Goal: Task Accomplishment & Management: Complete application form

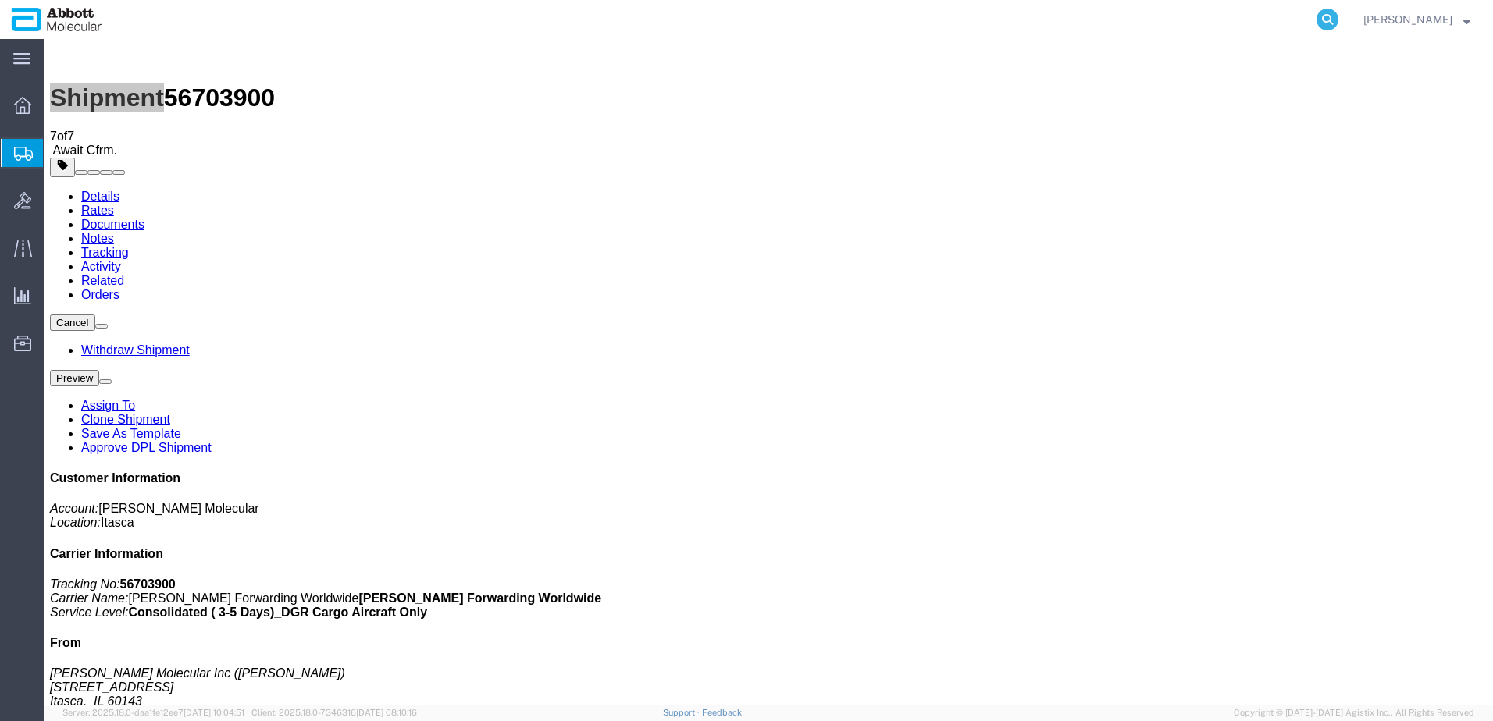
click at [1338, 17] on icon at bounding box center [1327, 20] width 22 height 22
click at [1026, 14] on input "search" at bounding box center [1079, 19] width 475 height 37
paste input "917913754"
type input "917913754"
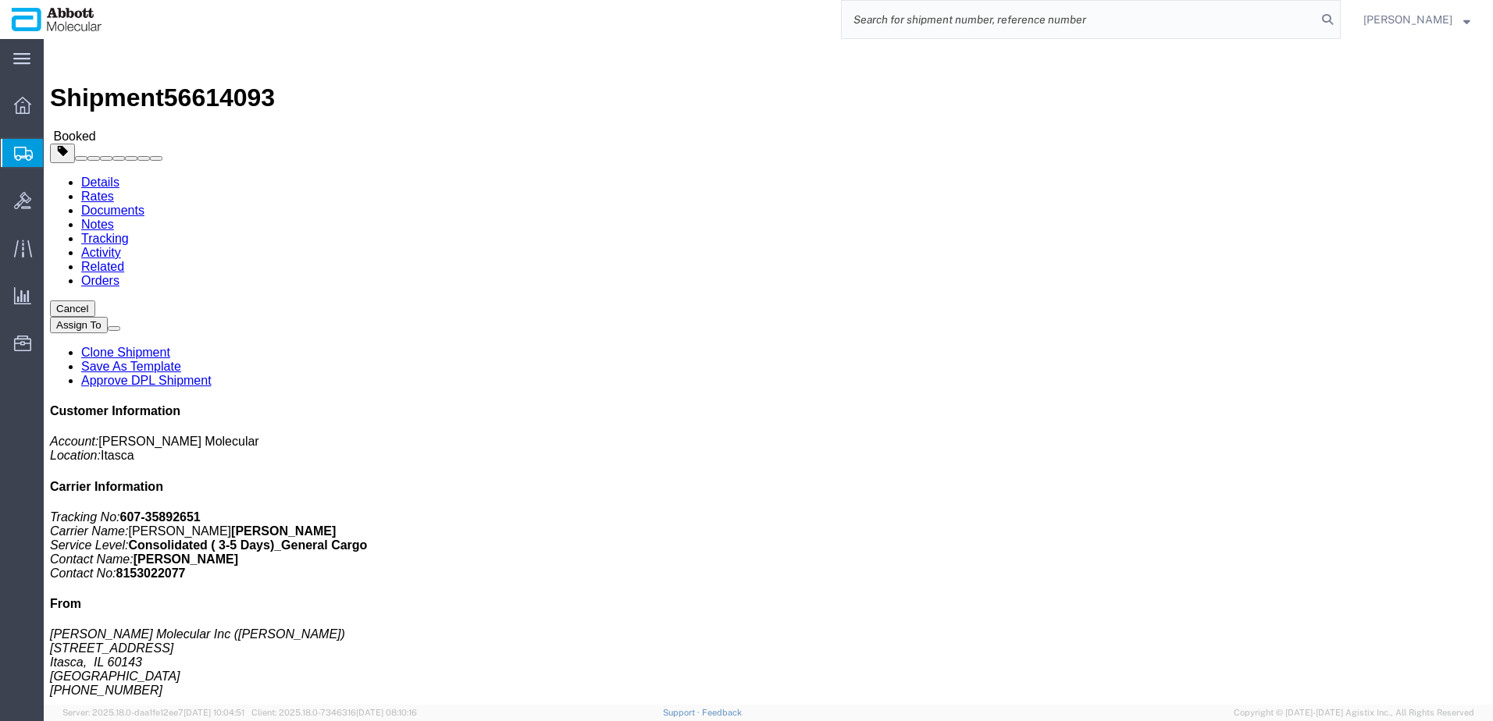
drag, startPoint x: 941, startPoint y: 168, endPoint x: 987, endPoint y: 579, distance: 413.3
click p "Customer Ref: 917913754 Invoice Number: 917983229 Invoice Number: 917983227 Inv…"
click at [0, 0] on span "Create from Template" at bounding box center [0, 0] width 0 height 0
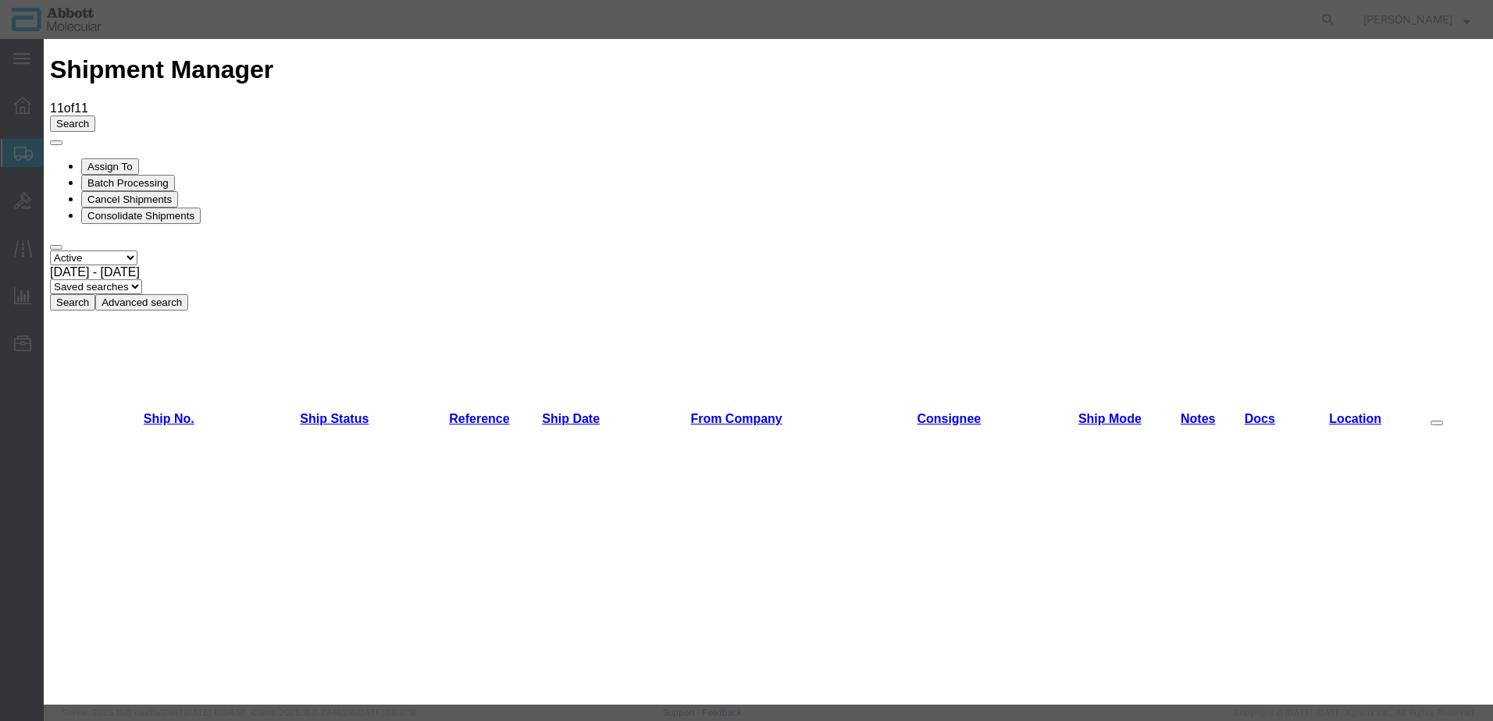
scroll to position [781, 0]
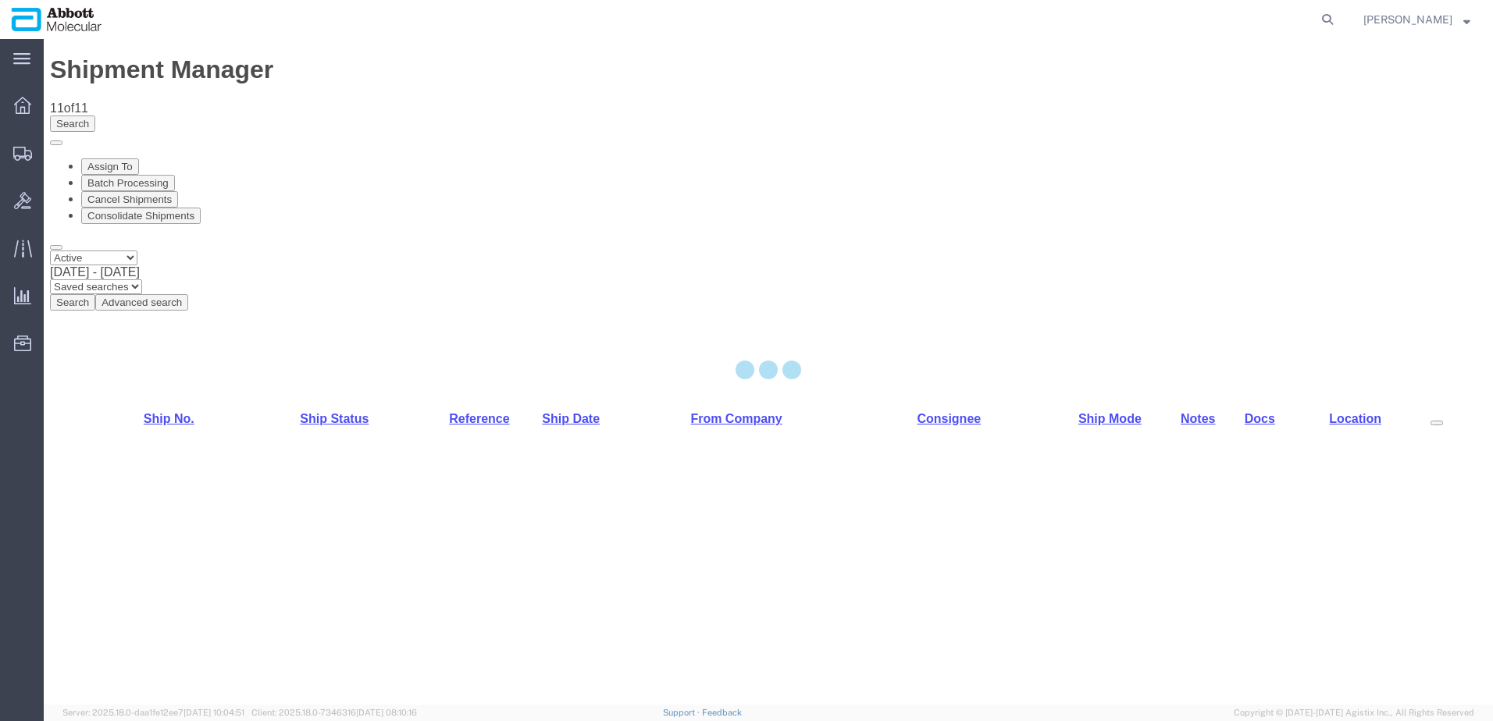
select select "48454"
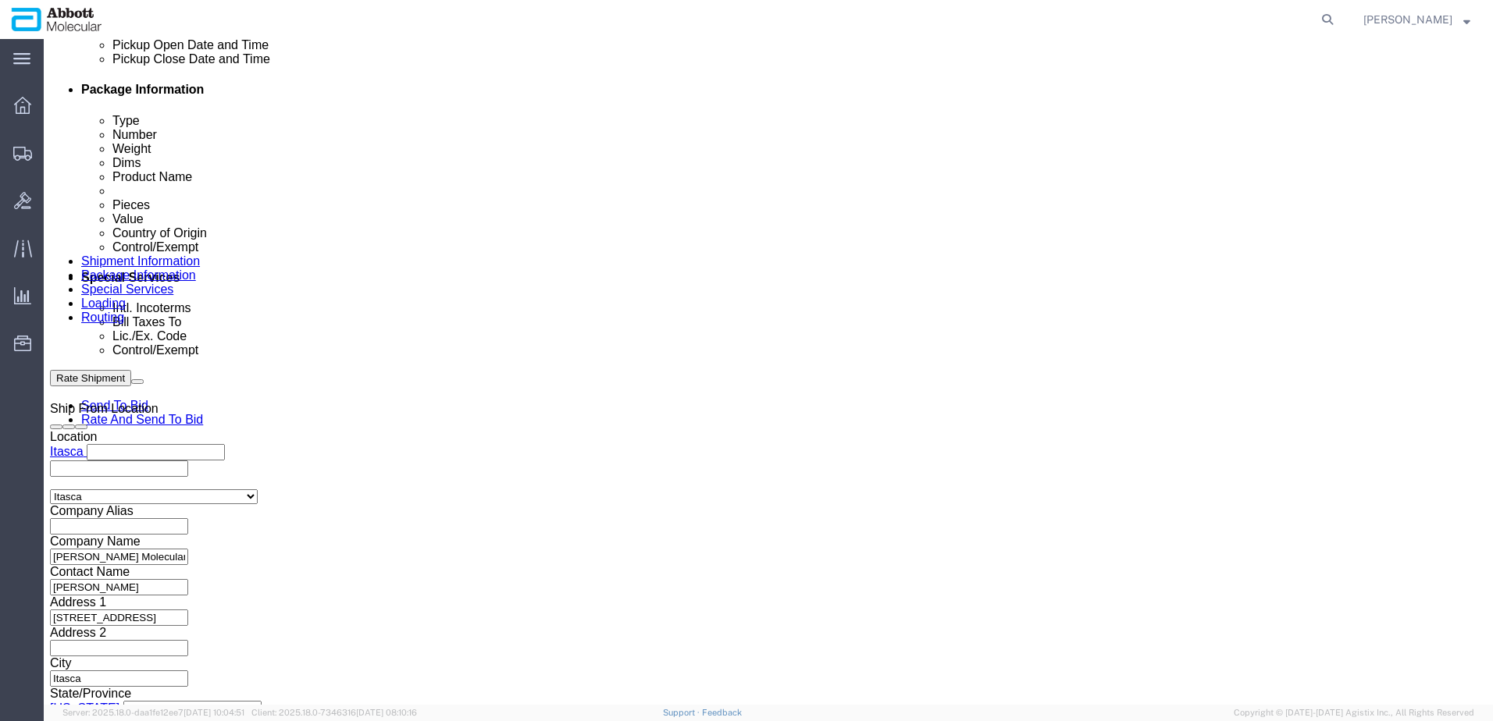
scroll to position [781, 0]
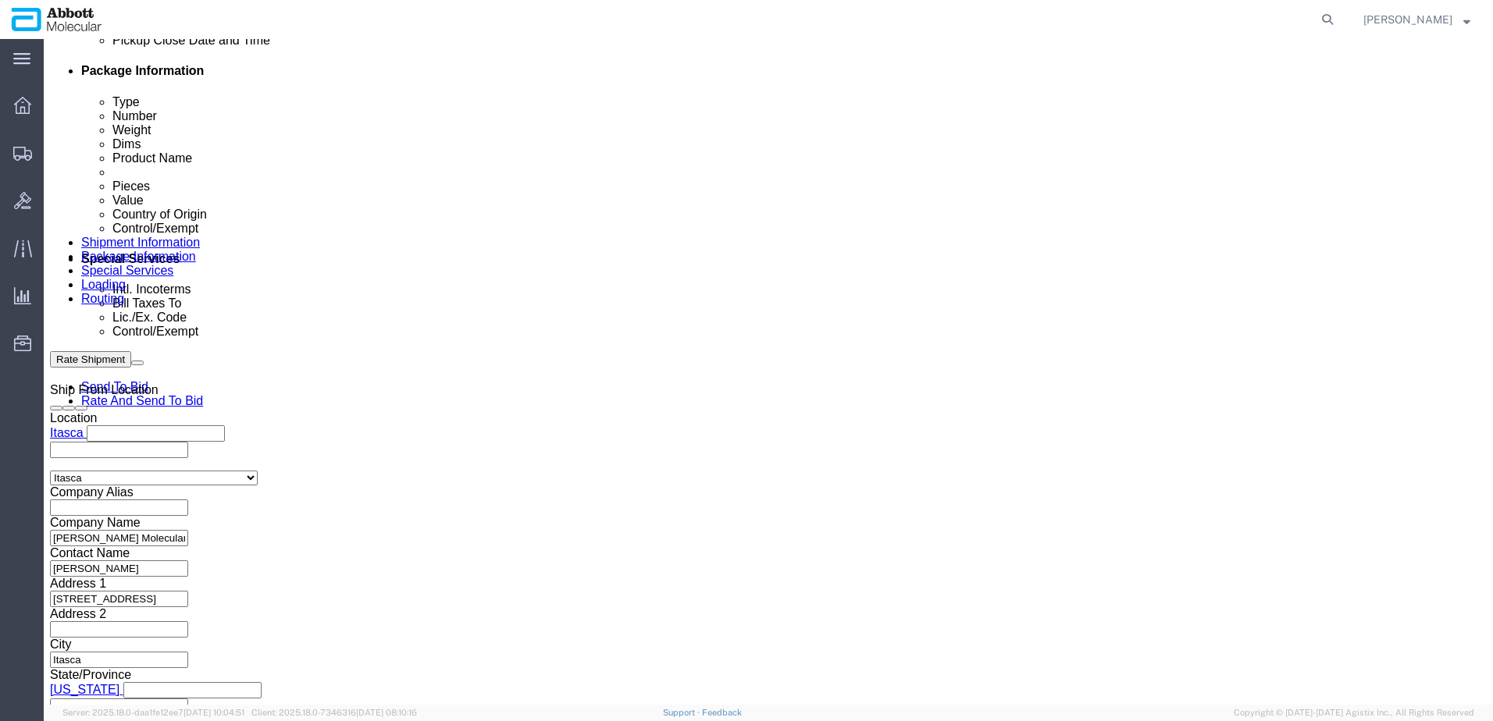
click input "text"
paste input "620641800"
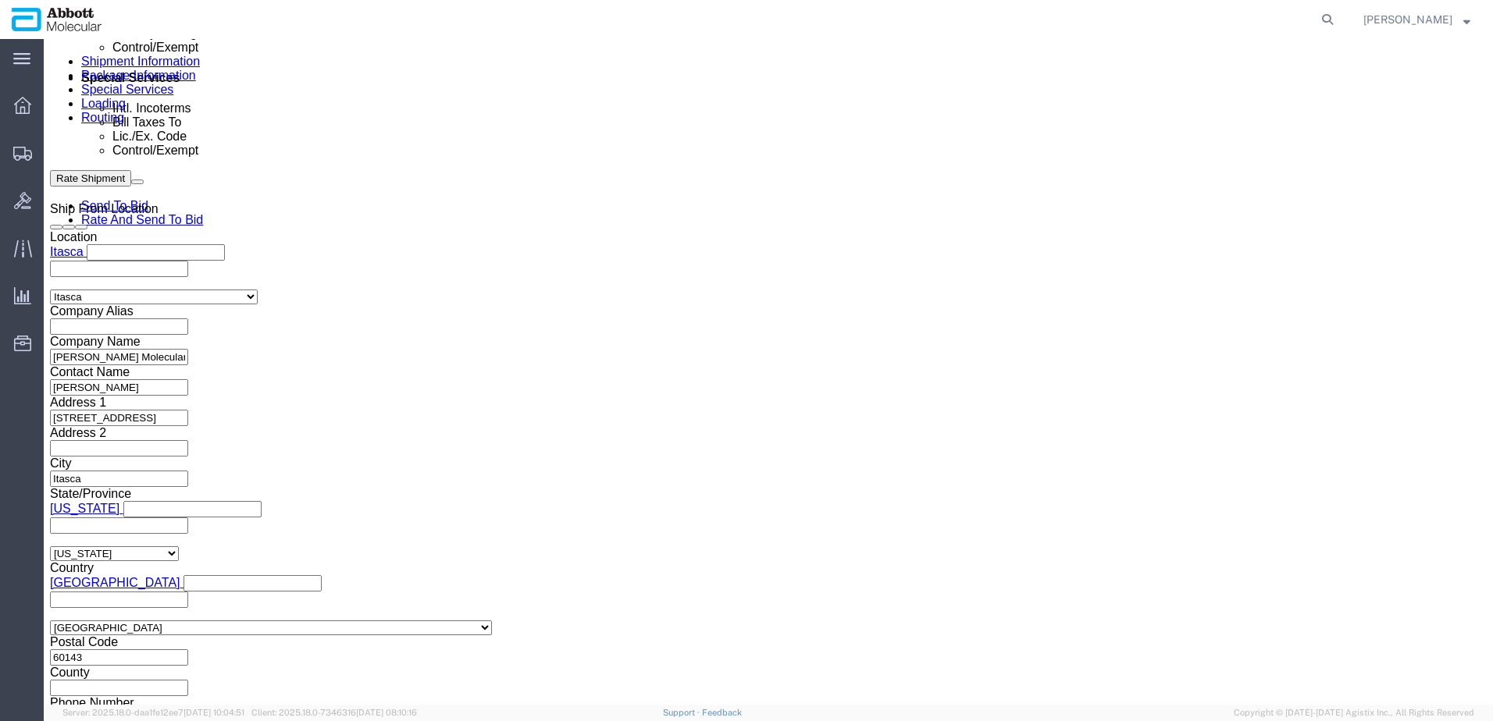
scroll to position [991, 0]
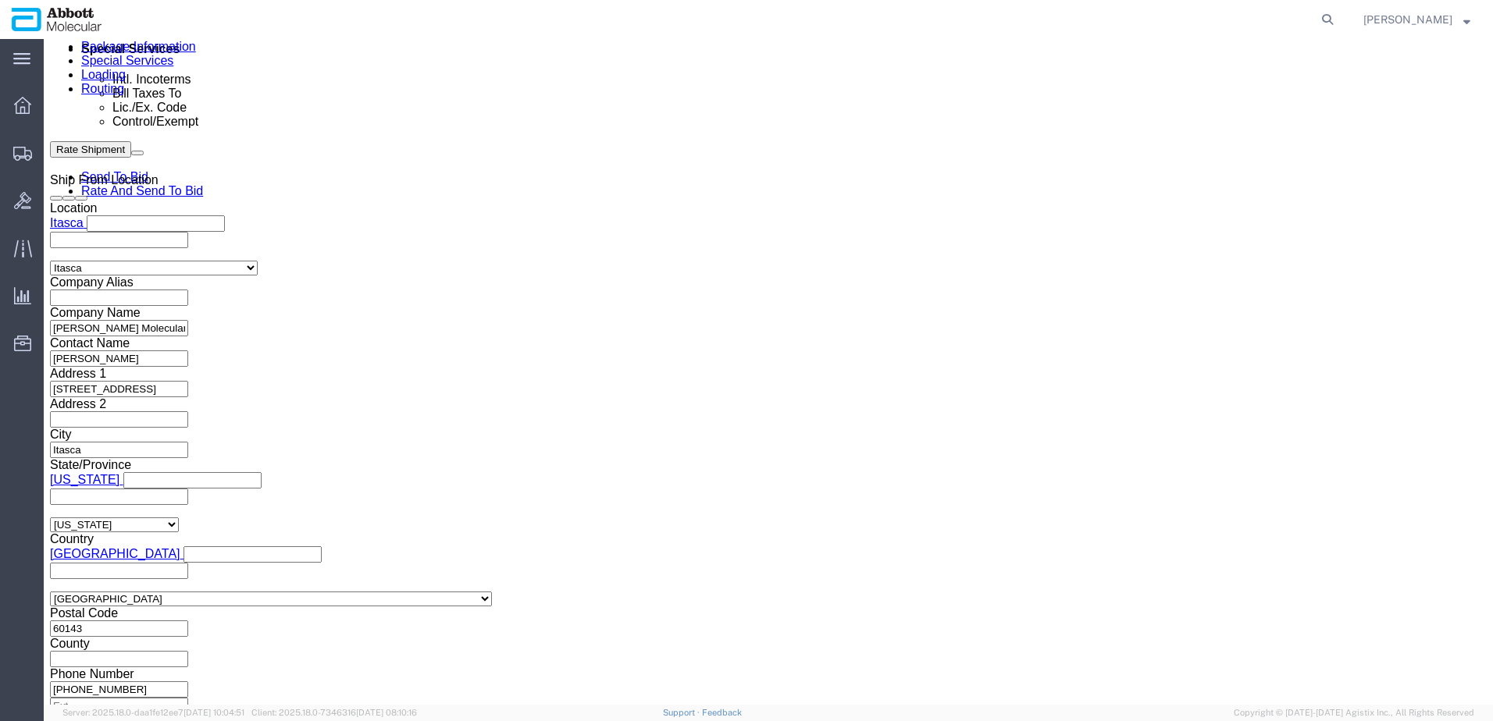
type input "620641800"
click button "Continue"
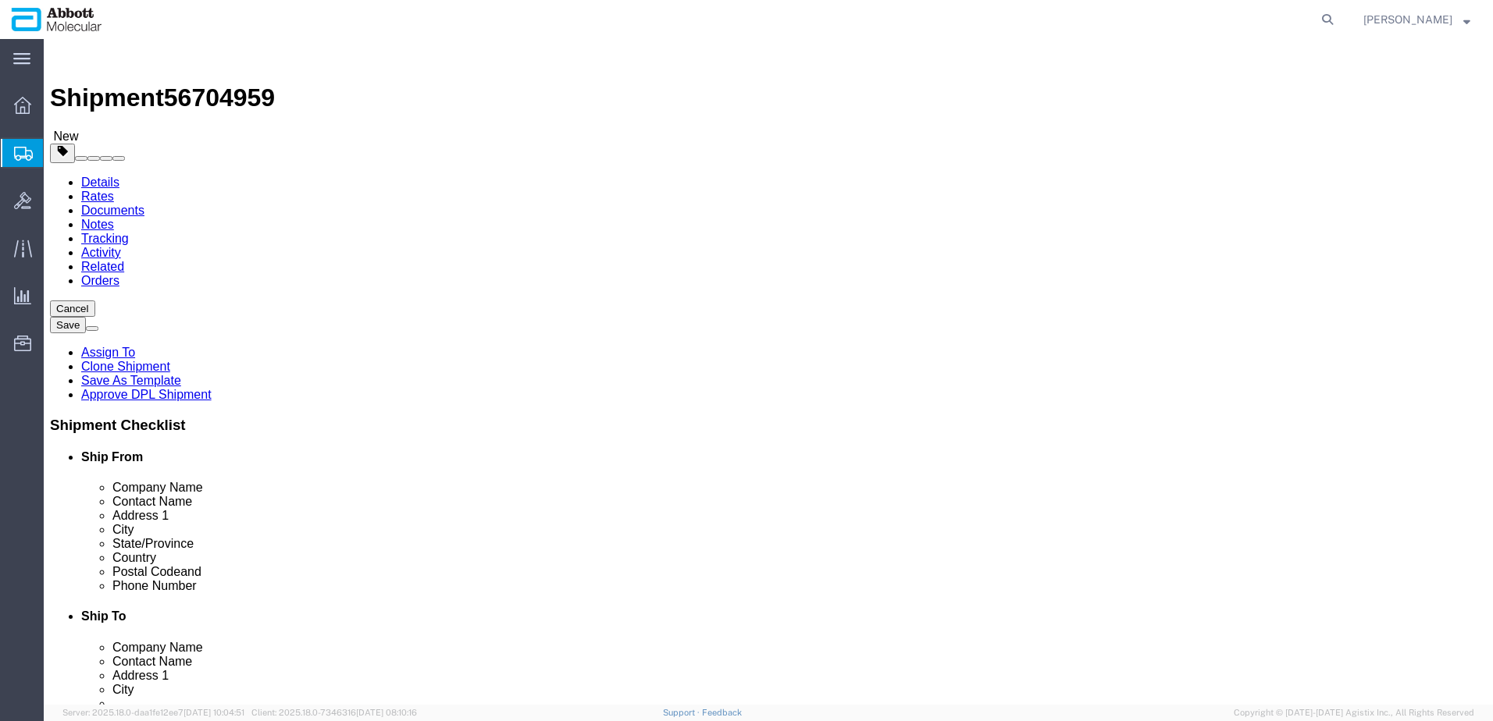
drag, startPoint x: 254, startPoint y: 269, endPoint x: 251, endPoint y: 280, distance: 11.9
click select "Select Box (B) Box (C) Box (D) Cardboard Box(es) Crate (Instrument) Crate(s) En…"
select select "BOXC"
click select "Select Box (B) Box (C) Box (D) Cardboard Box(es) Crate (Instrument) Crate(s) En…"
type input "22.00"
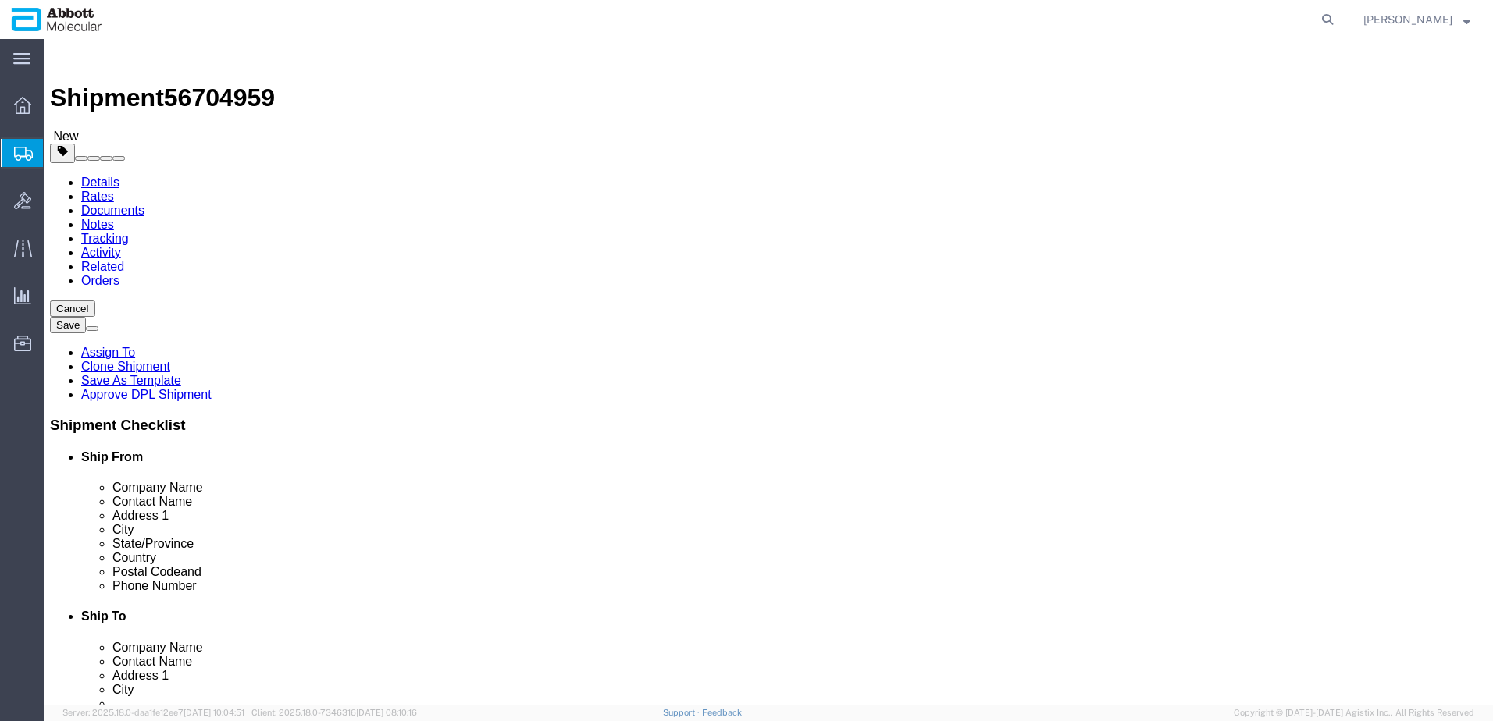
type input "18.00"
drag, startPoint x: 245, startPoint y: 365, endPoint x: 87, endPoint y: 358, distance: 157.9
click div "Weight 0.00 Select kgs lbs Ship. t°"
type input "20"
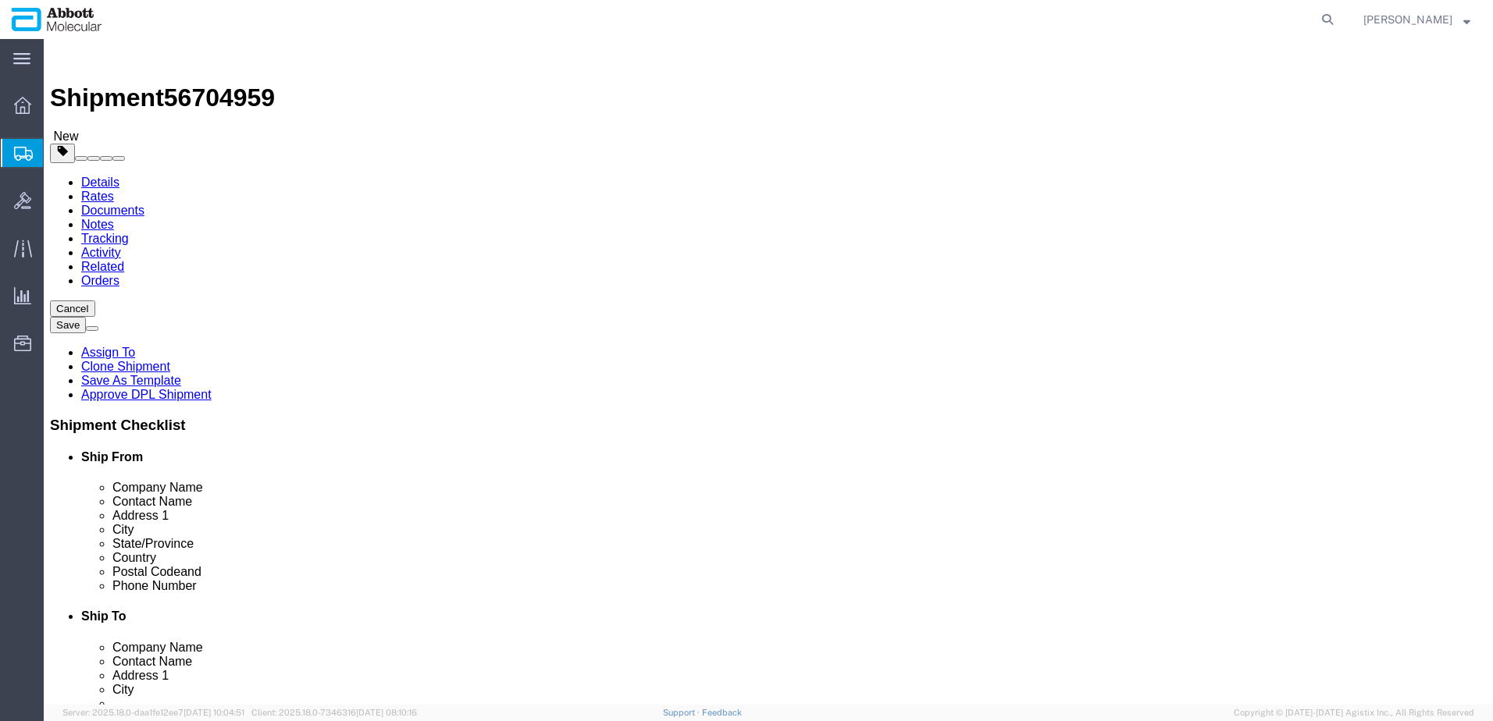
click input "checkbox"
checkbox input "true"
click div "1 x Box (C) Package Type Select Box (B) Box (C) Box (D) Cardboard Box(es) Crate…"
type input "FROM_2_TO_8"
click div "1 x Box (C) Package Type Select Box (B) Box (C) Box (D) Cardboard Box(es) Crate…"
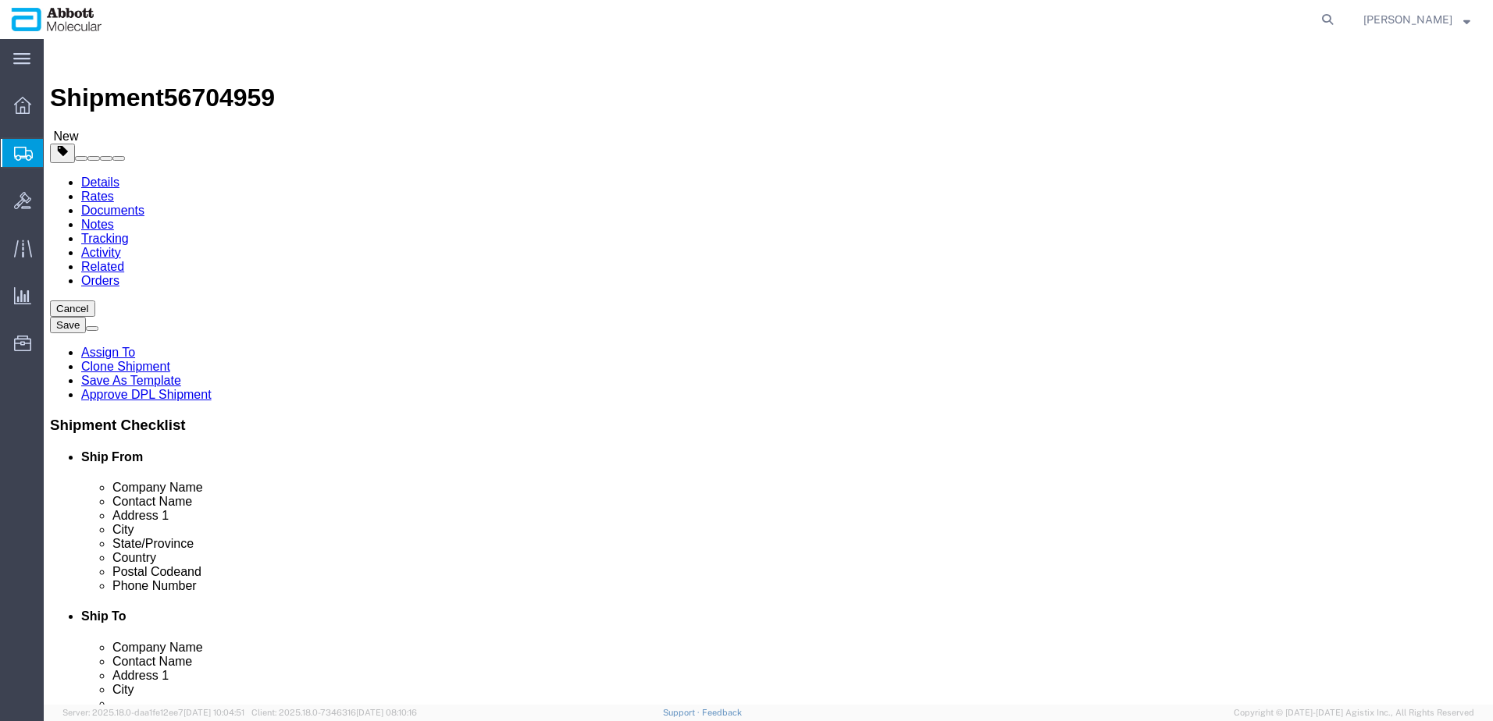
click link "Add Content"
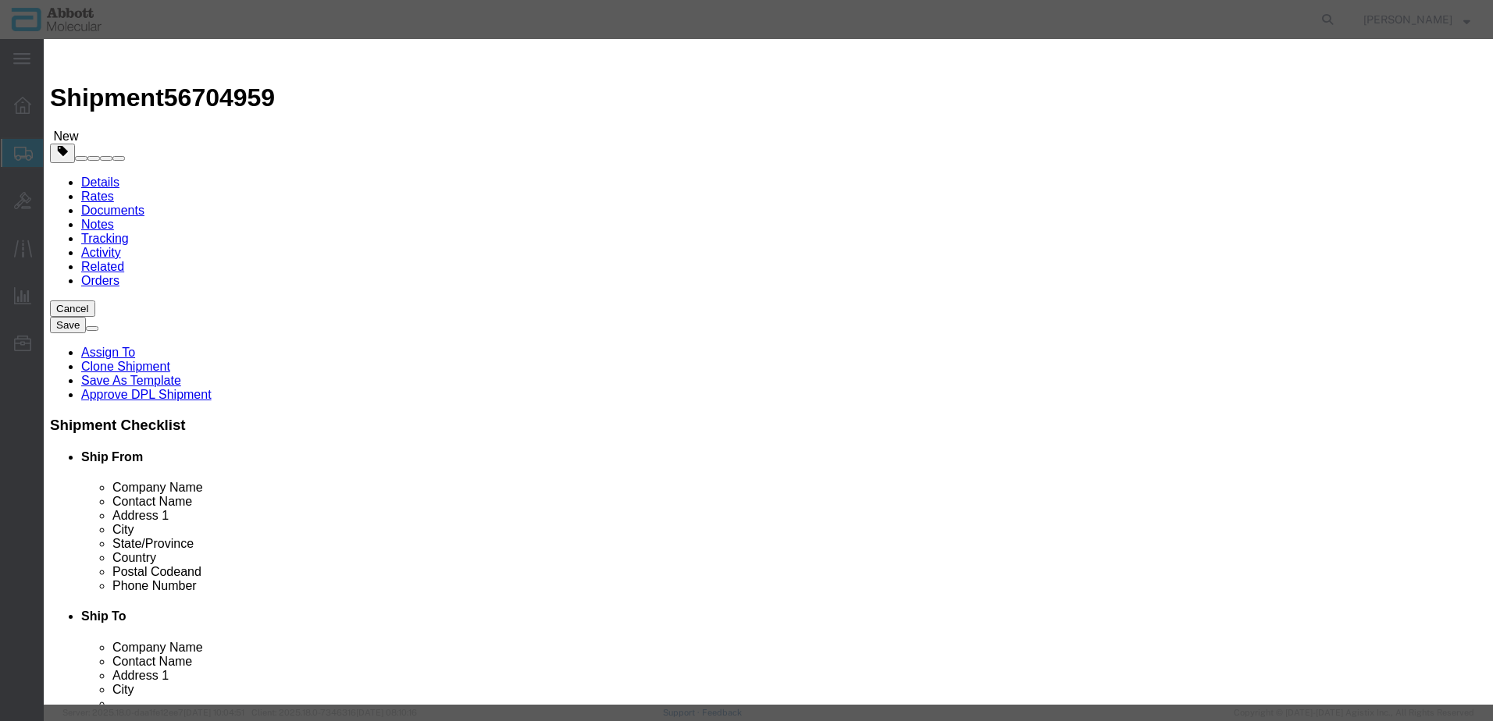
click input "text"
type input "03L7860"
click strong "03L7860"
select select
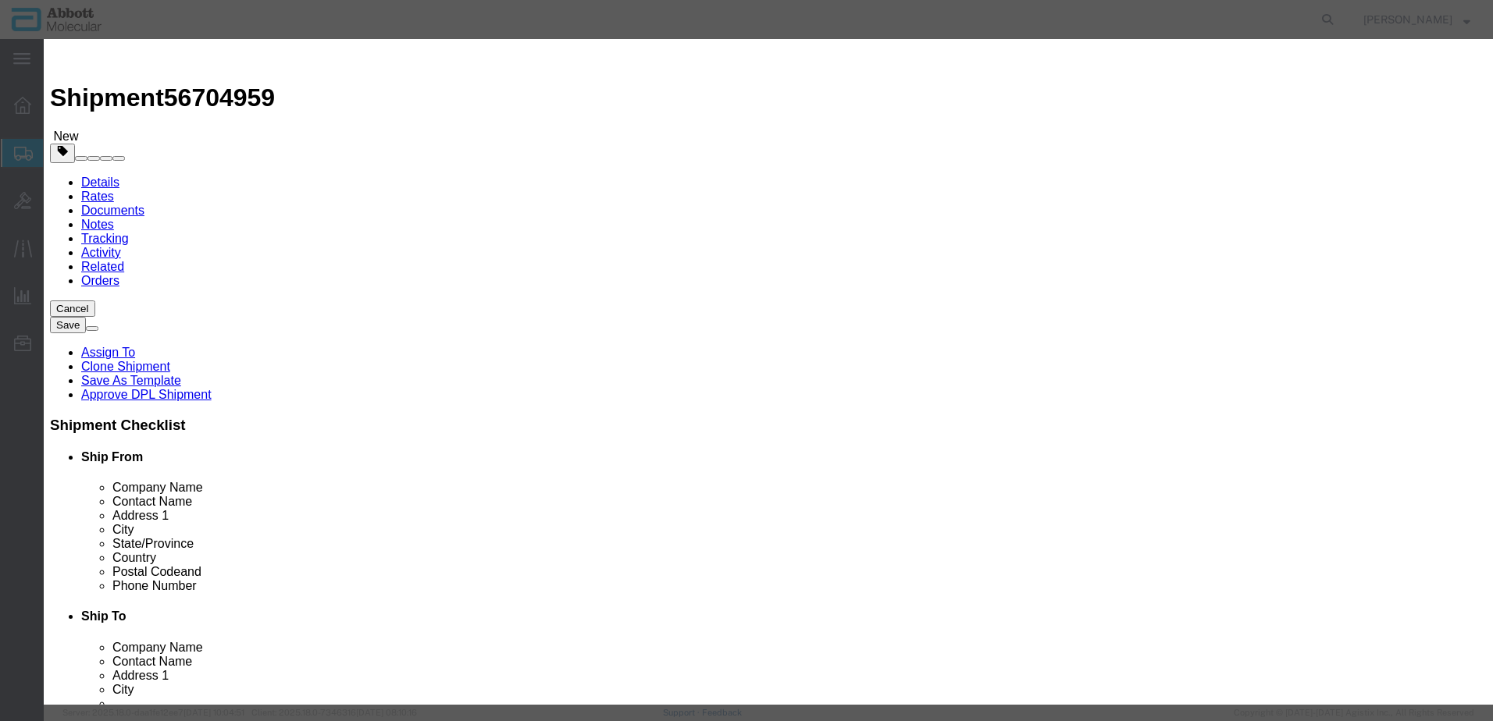
checkbox input "false"
select select "DE"
type input "3507907000"
select select "BIS"
checkbox input "false"
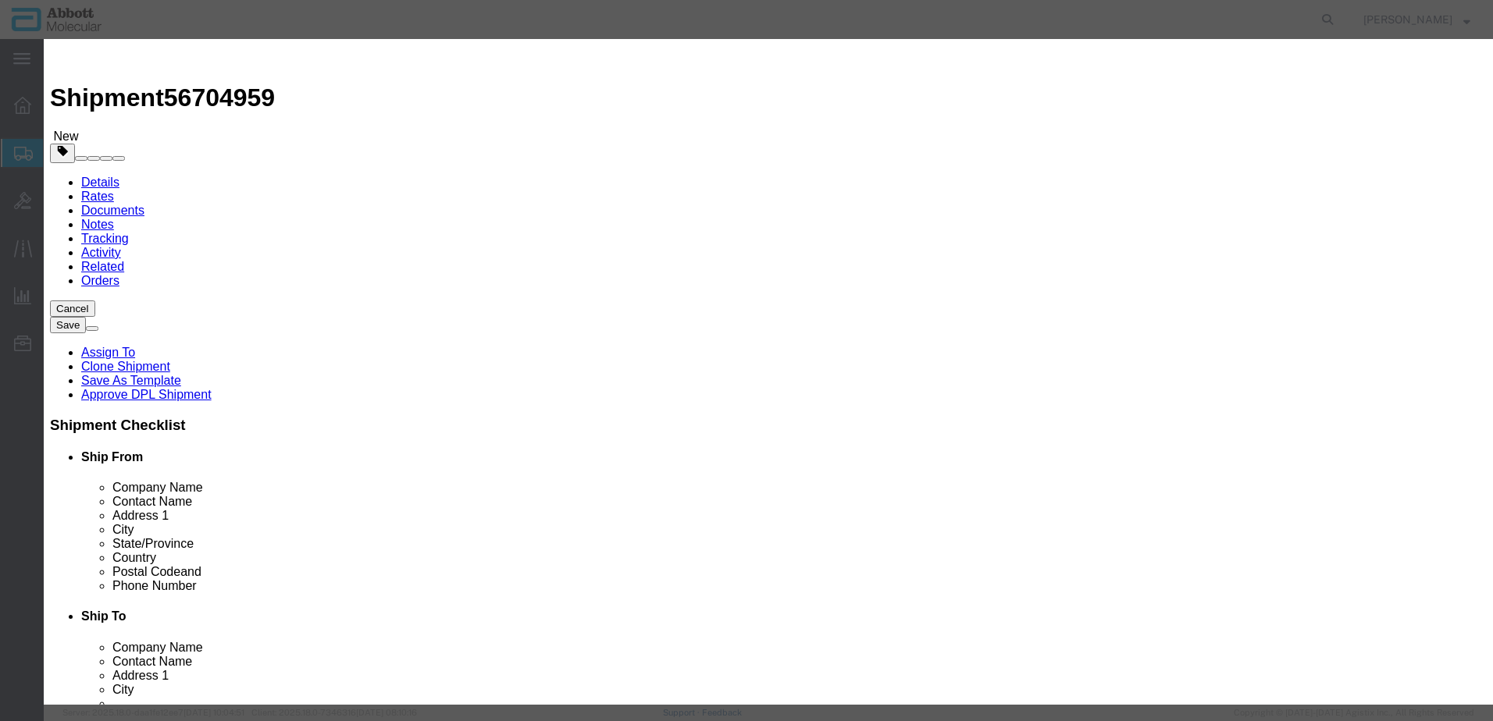
checkbox input "false"
type input "03L7860"
type textarea "[MEDICAL_DATA] K(4 PACK)"
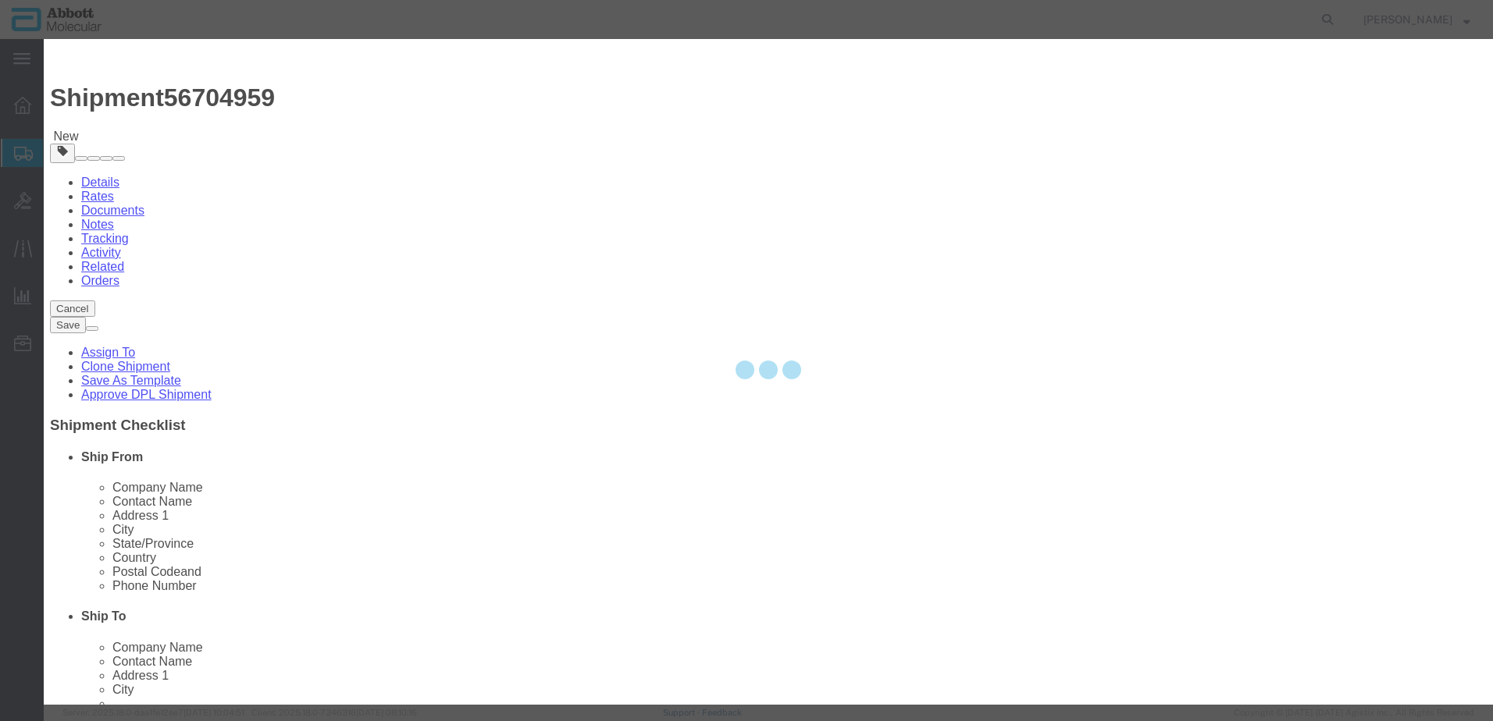
select select "NLR"
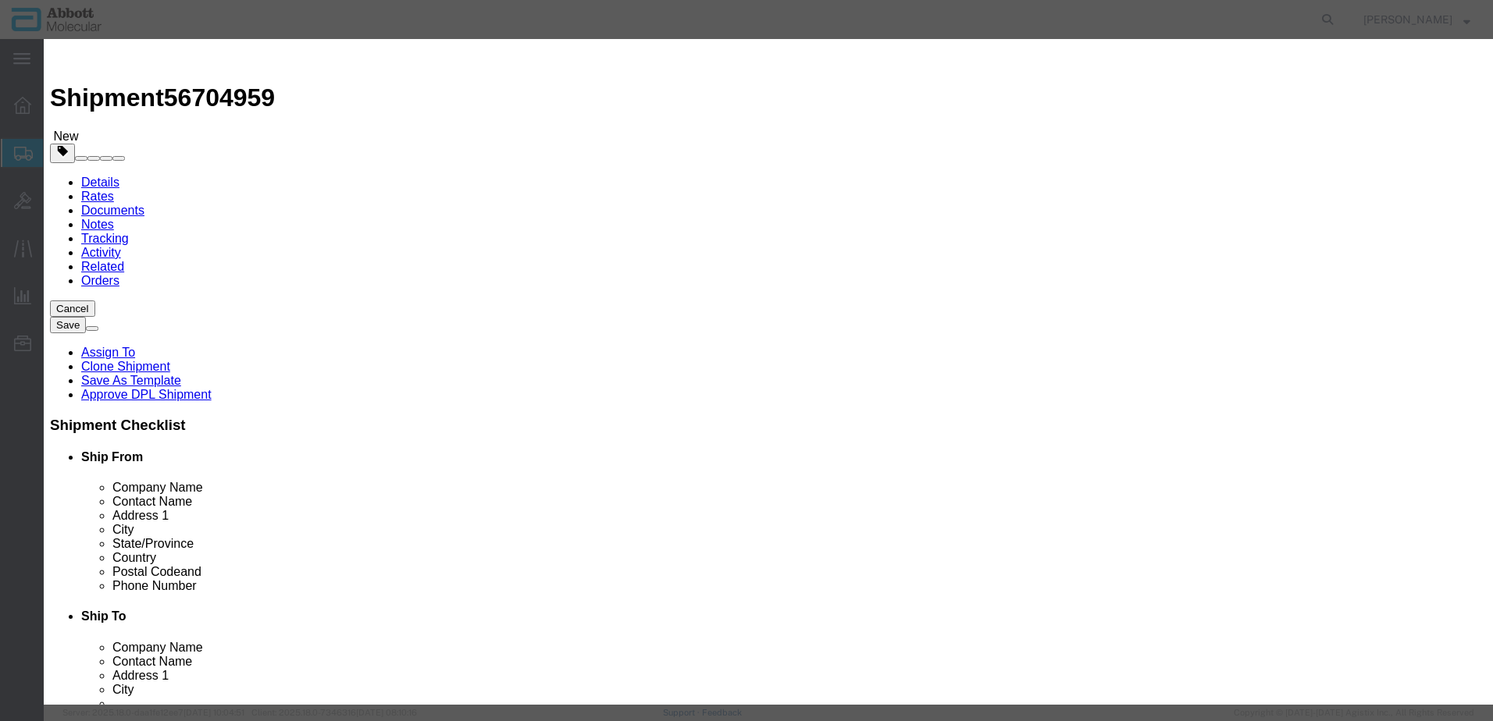
type input "03L7860"
type input "5"
type input "1"
select select "70"
click select "Select Account Type Activity ID Airline Appointment Number ASN Batch Number Bil…"
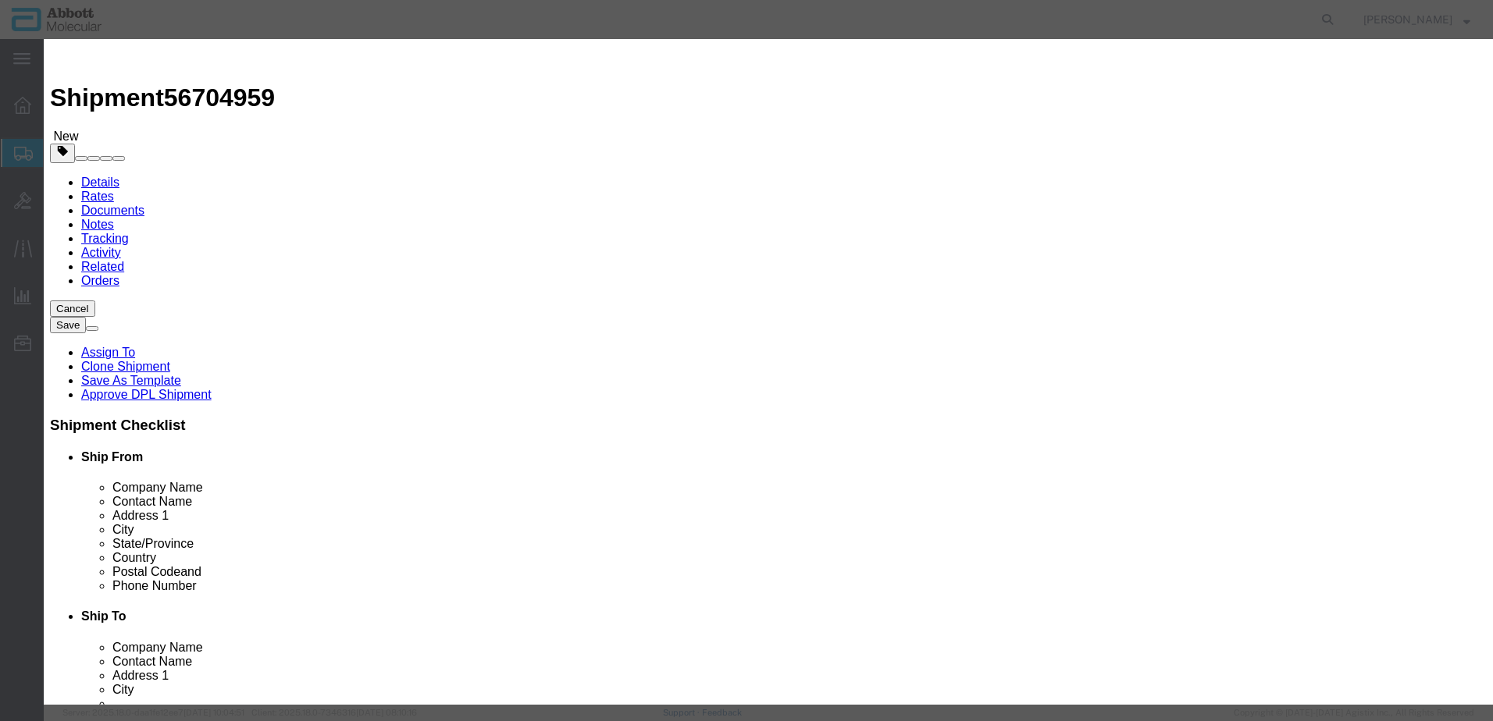
select select "BATCH_NUMBER"
click select "Select Account Type Activity ID Airline Appointment Number ASN Batch Number Bil…"
type input "413361"
click div "Product Name 03L7860 03L7860 Pieces 5 Select Bag Barrels 100Board Feet Bottle B…"
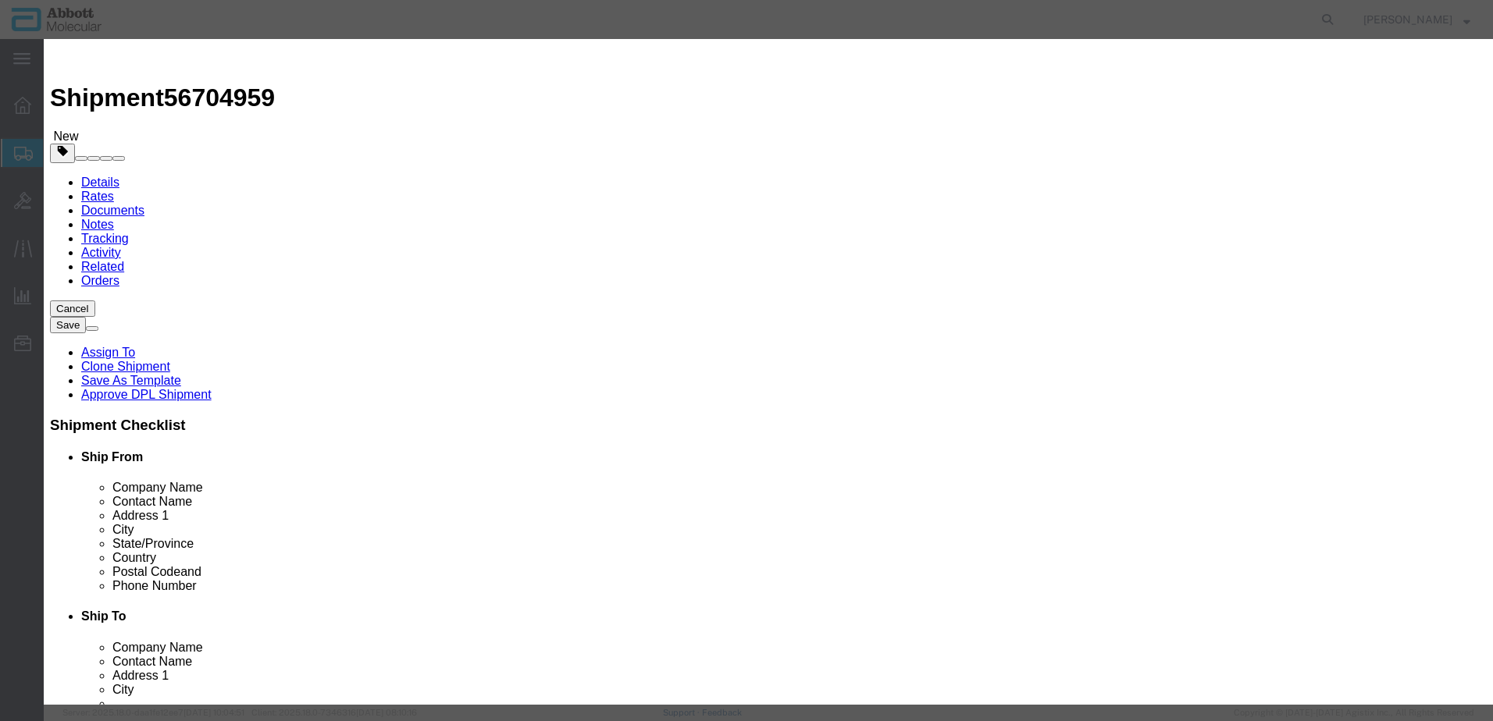
scroll to position [0, 0]
click select "Select Bag Barrels 100Board Feet Bottle Box Blister Pack Carats Can Capsule Car…"
click div "Product Name 03L7860 03L7860 Pieces 5 Select Bag Barrels 100Board Feet Bottle B…"
click button "Save & Close"
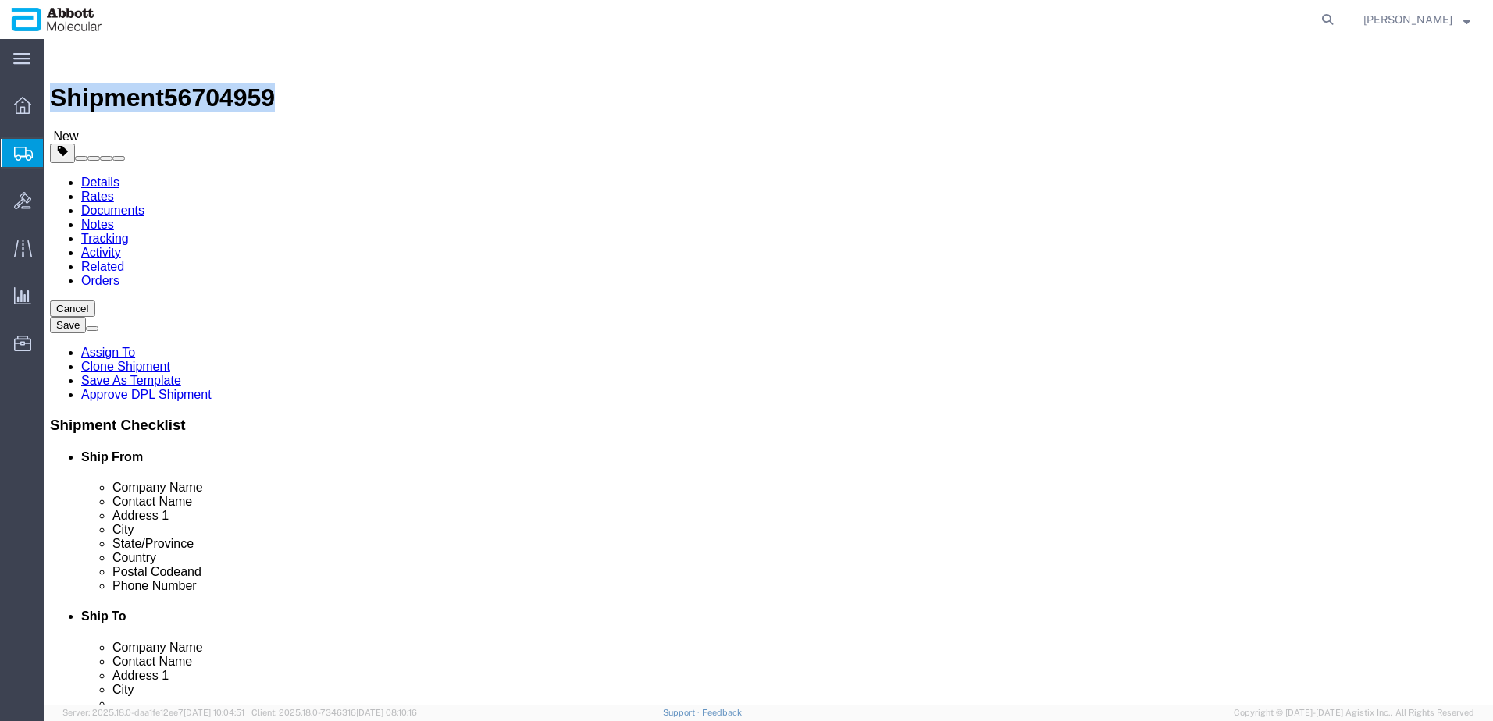
drag, startPoint x: 43, startPoint y: 14, endPoint x: 212, endPoint y: 12, distance: 169.4
click h1 "Shipment 56704959"
copy h1 "Shipment 56704959"
click button "Continue"
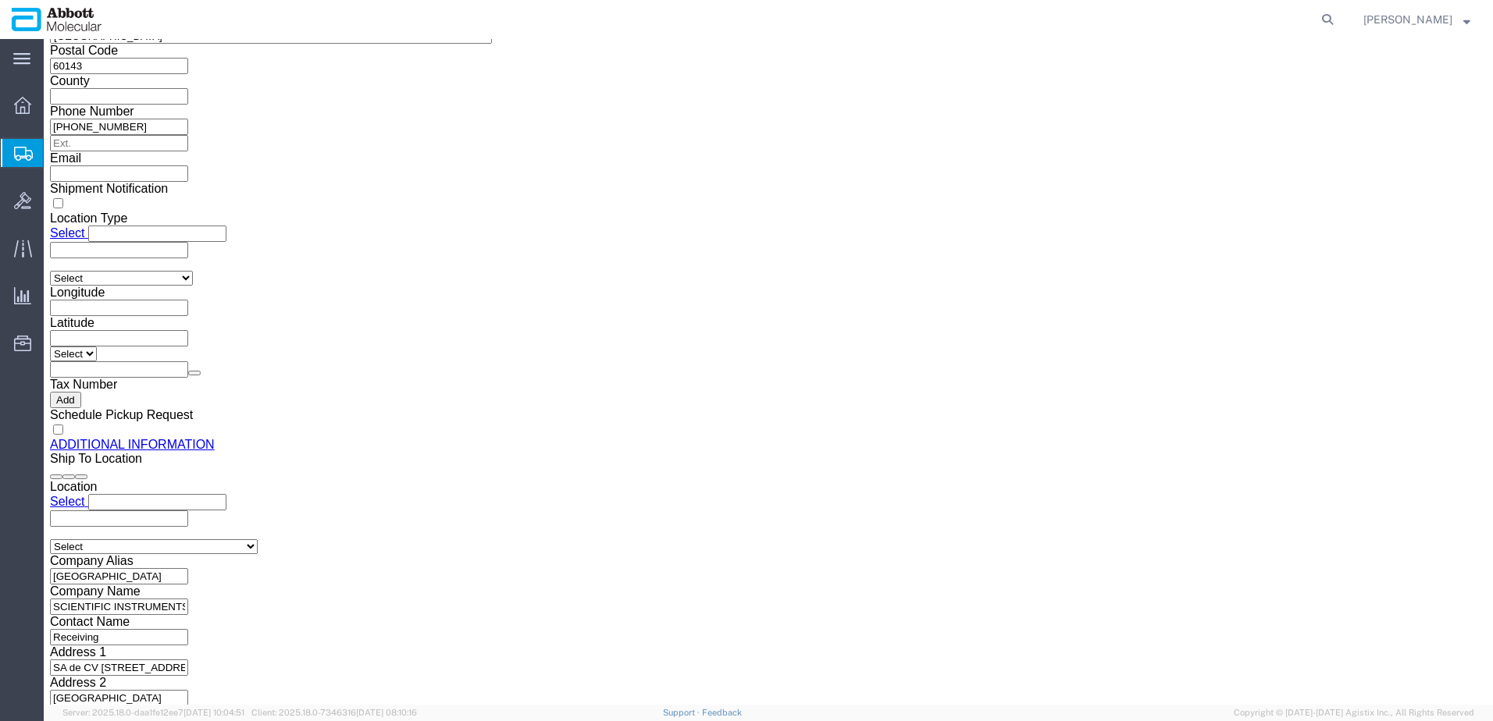
scroll to position [2083, 0]
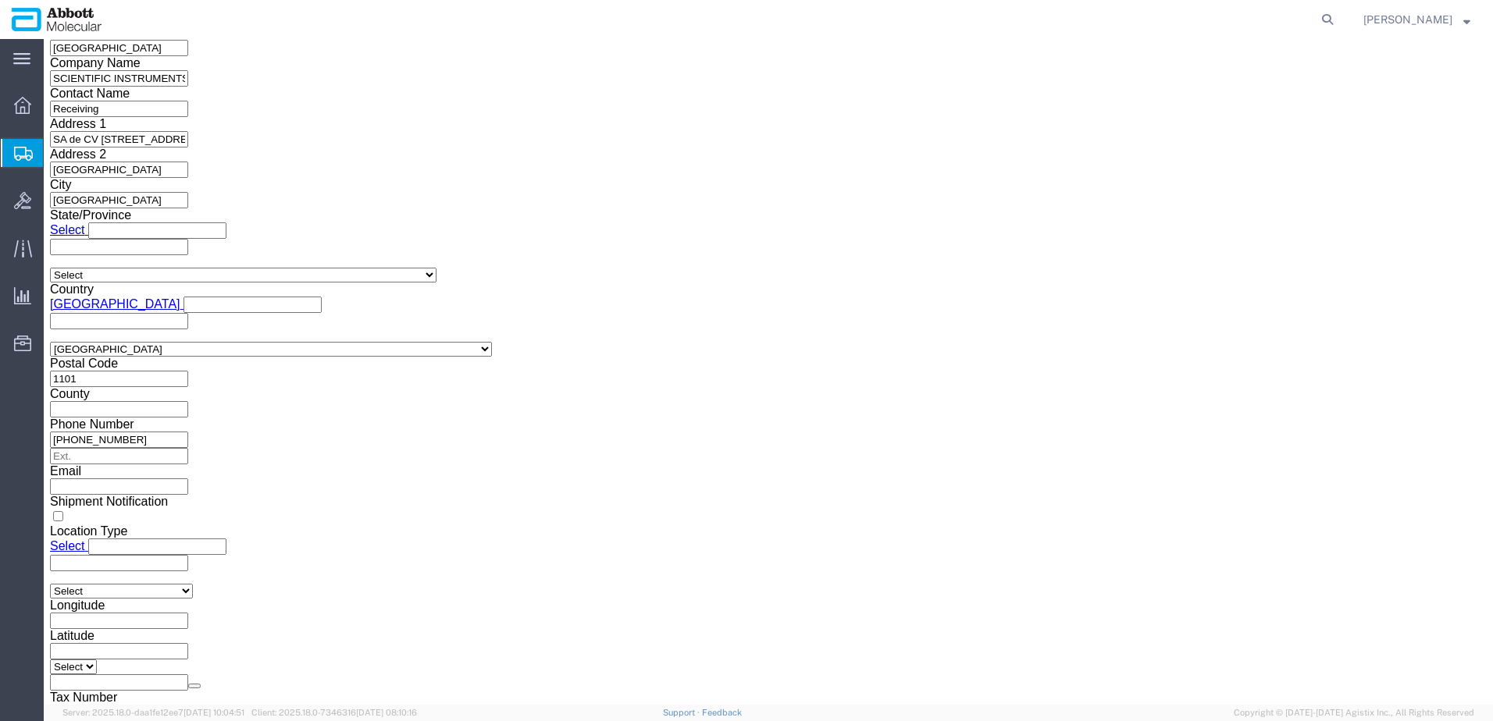
click button "Upload"
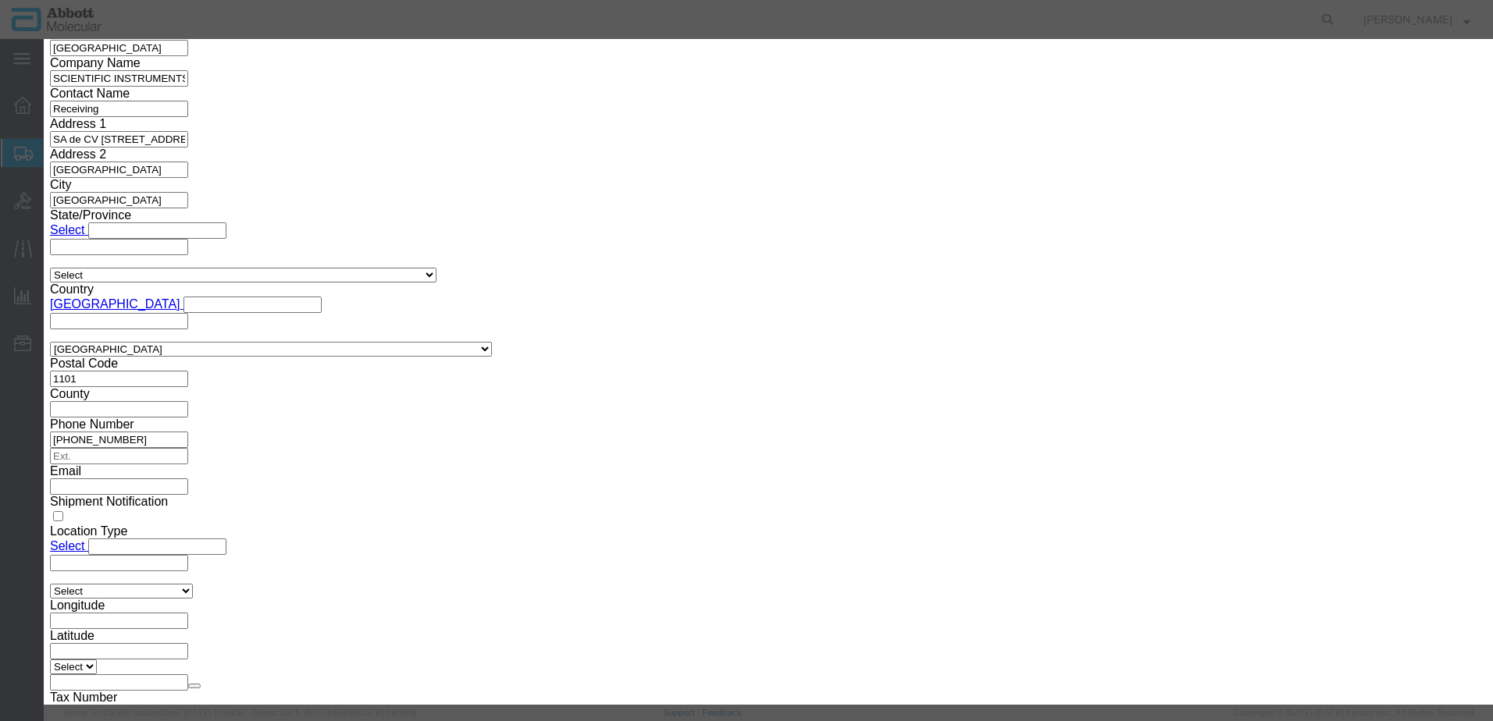
click button "Browse"
type input "C:\fakepath\620641800 SLI KN.pdf"
click button "Upload"
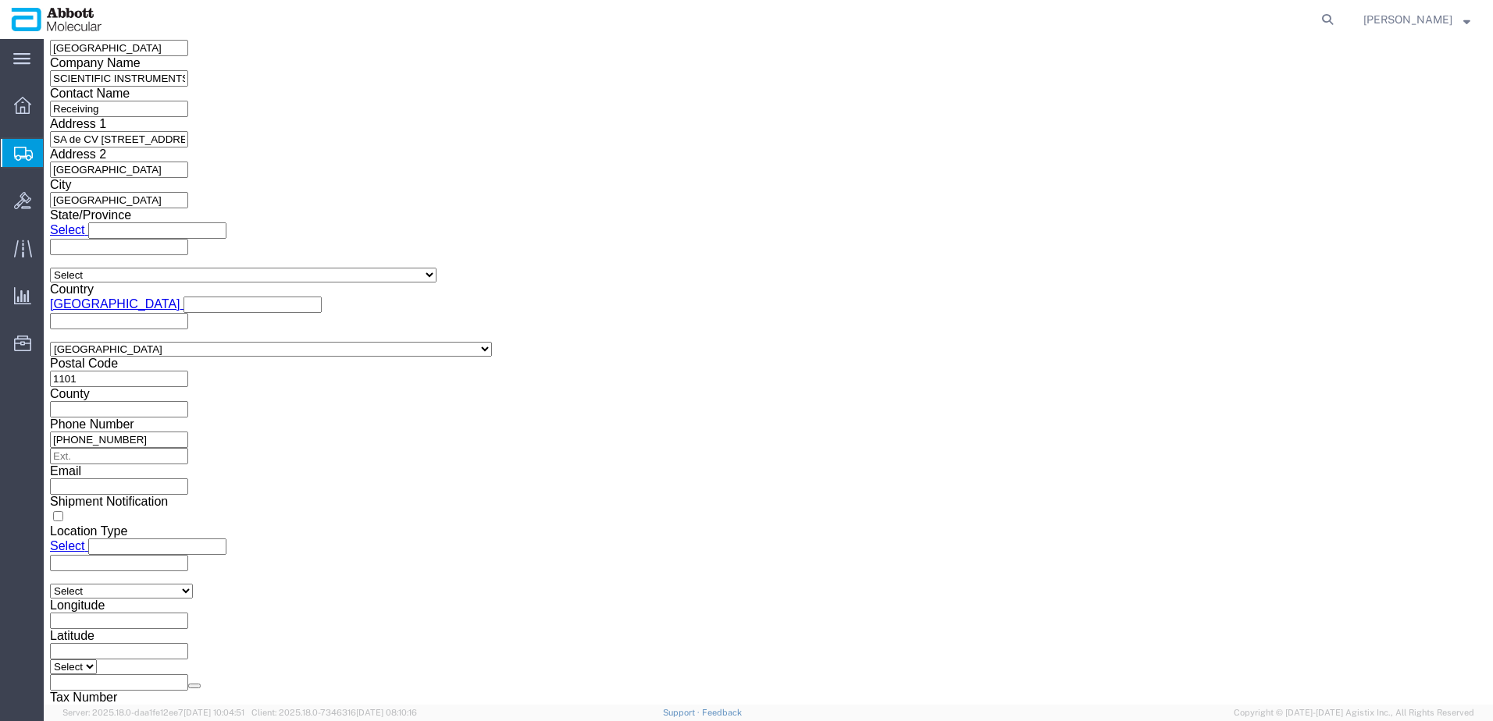
click span "56704959"
drag, startPoint x: 45, startPoint y: 23, endPoint x: 211, endPoint y: 23, distance: 166.3
click h1 "Shipment 56704959"
copy h1 "Shipment 56704959"
click button "Rate Shipment"
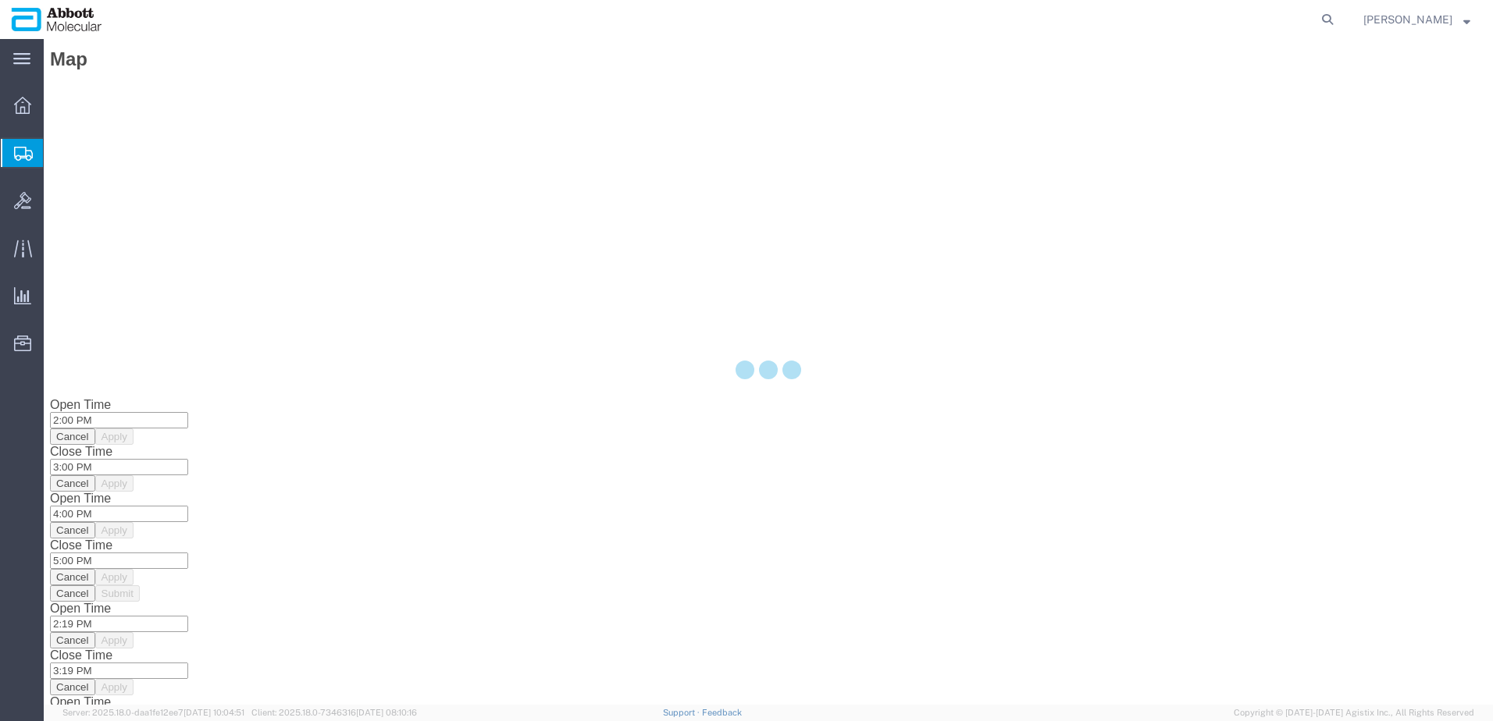
scroll to position [0, 0]
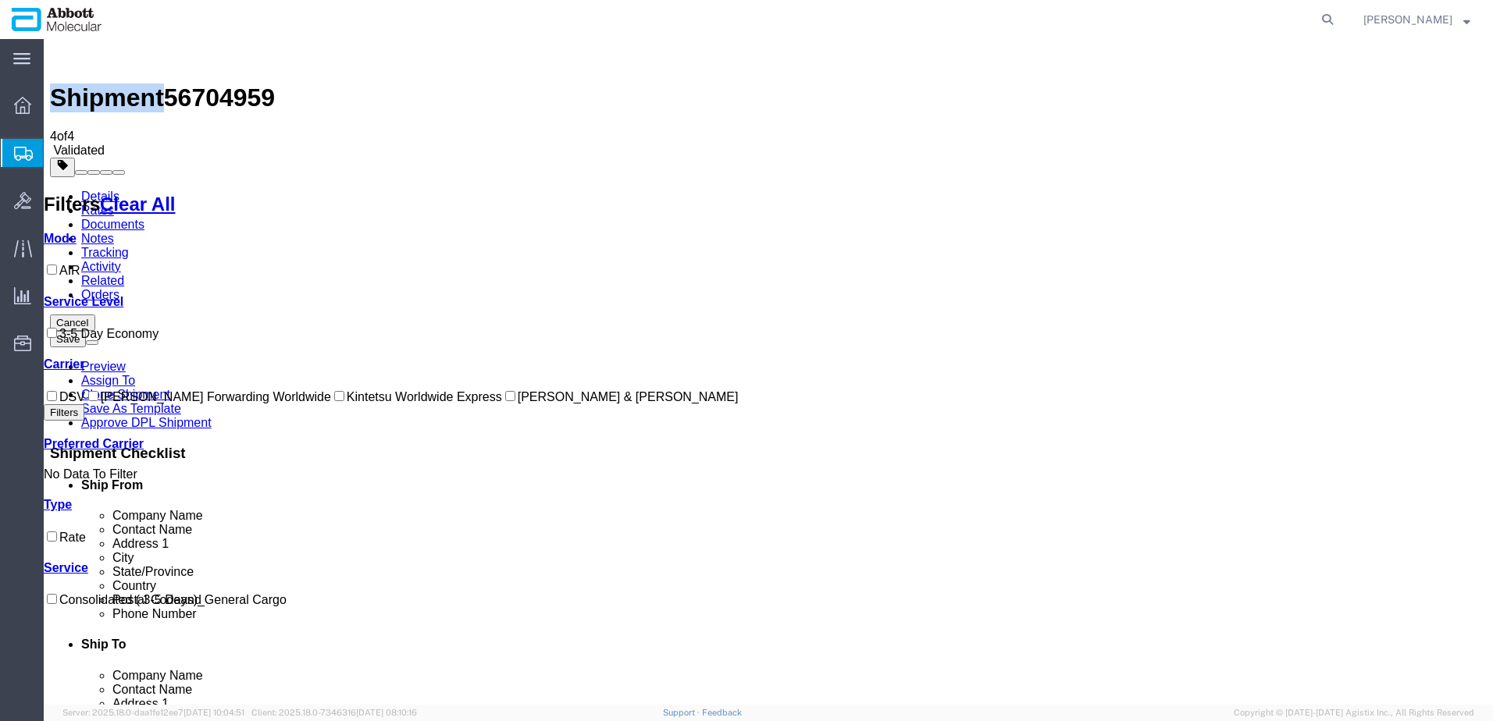
click at [334, 401] on input "Kintetsu Worldwide Express" at bounding box center [339, 396] width 10 height 10
checkbox input "true"
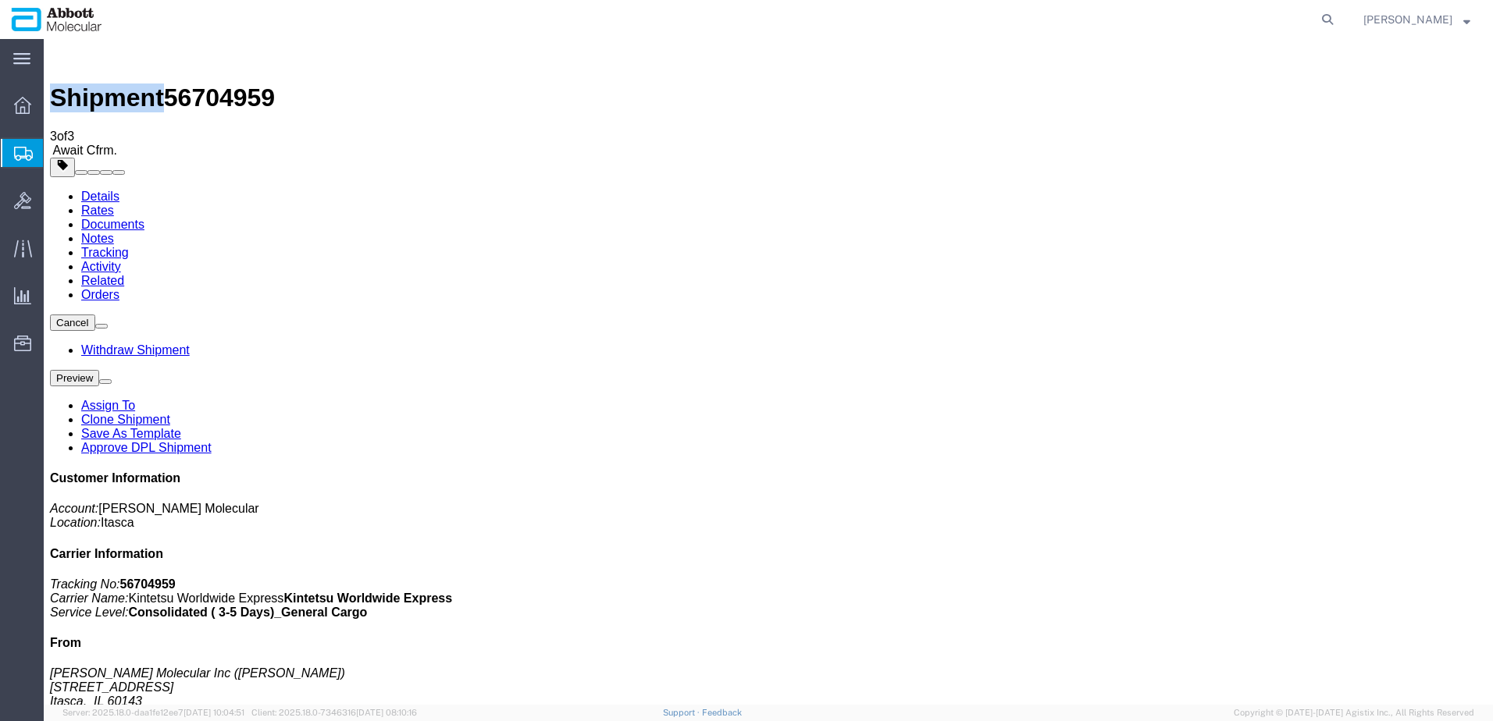
click at [190, 344] on link "Withdraw Shipment" at bounding box center [135, 350] width 109 height 13
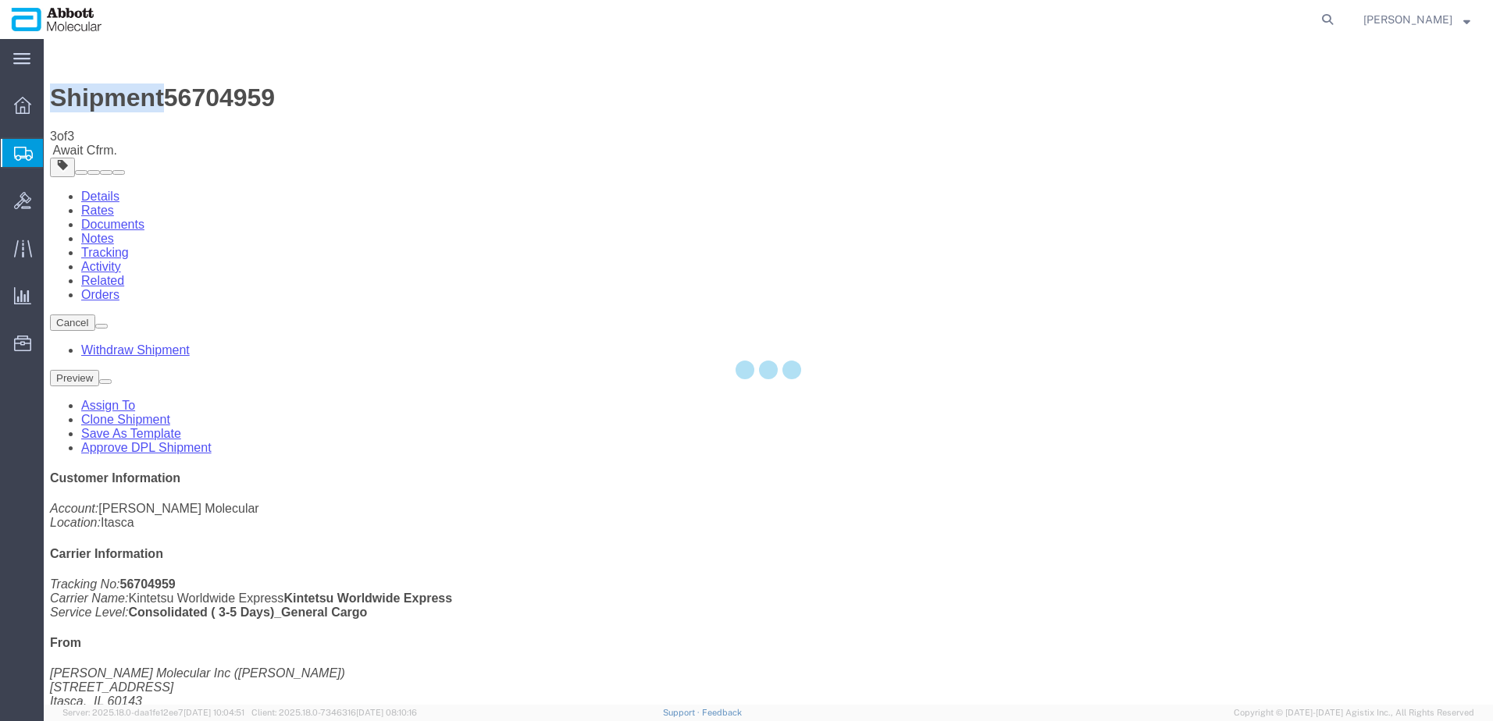
select select "48454"
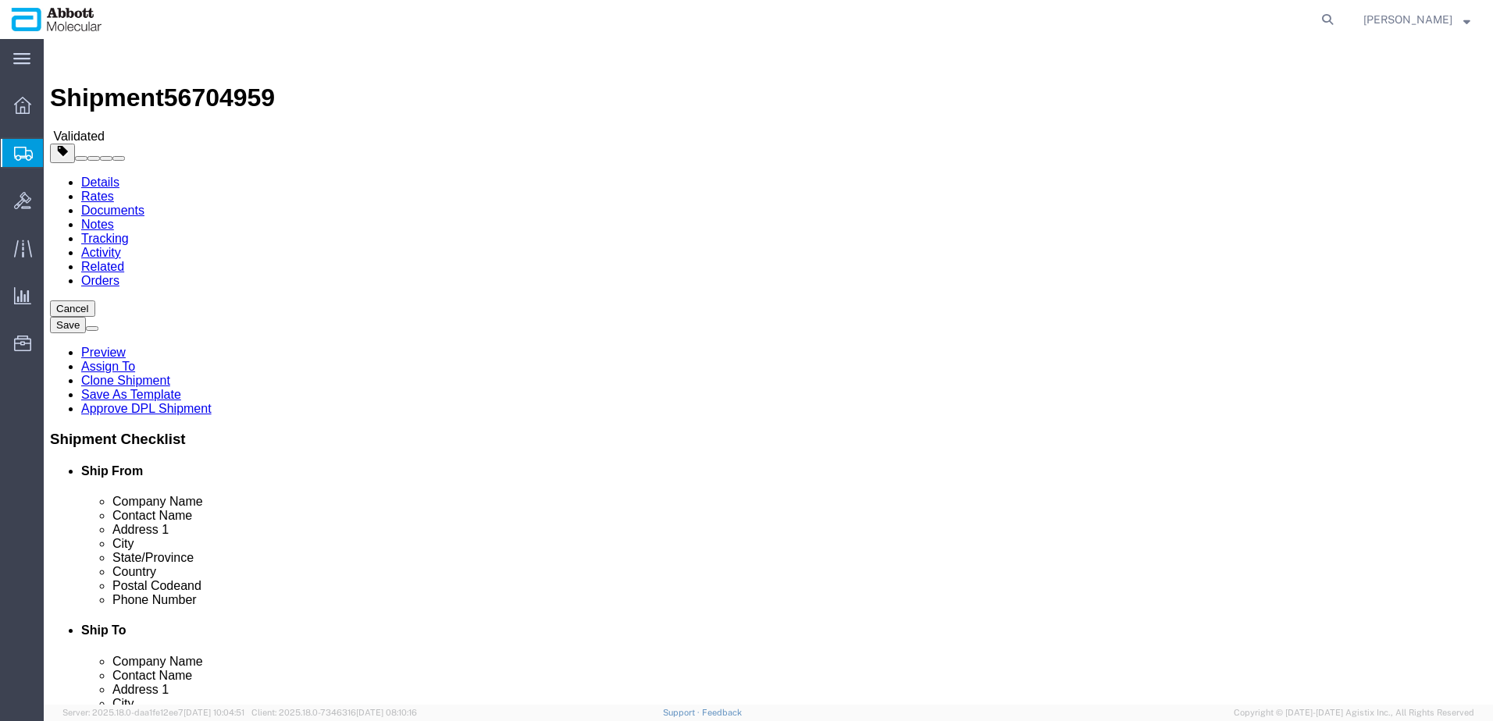
scroll to position [78, 0]
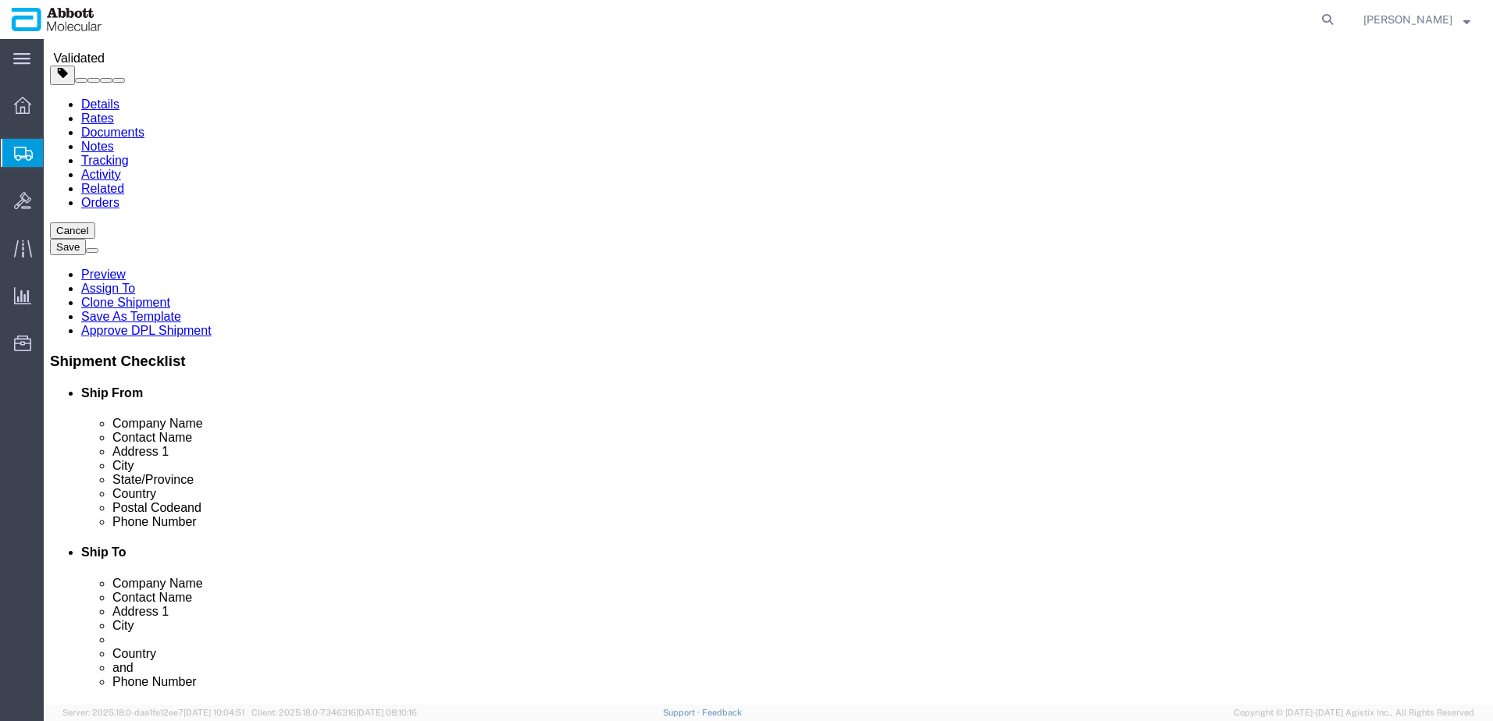
click button "Rate Shipment"
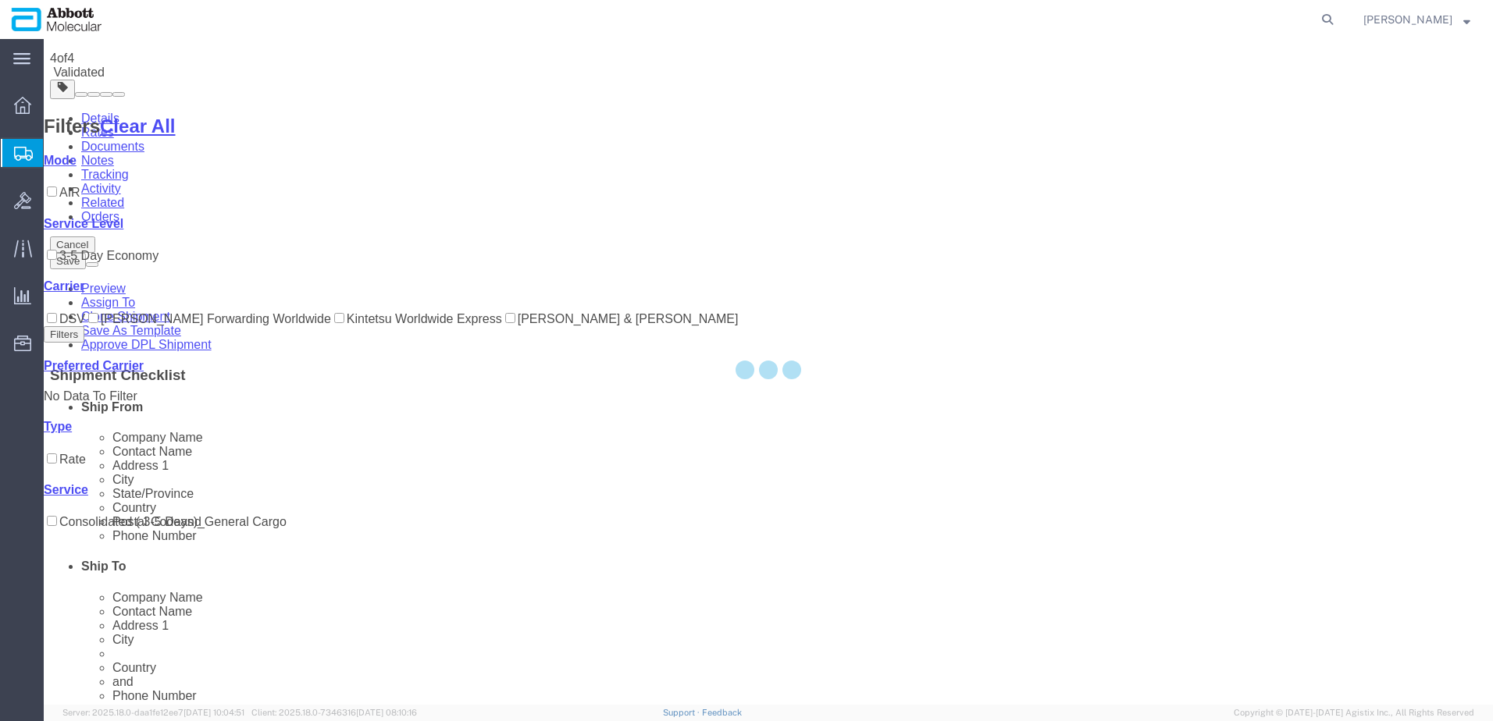
scroll to position [0, 0]
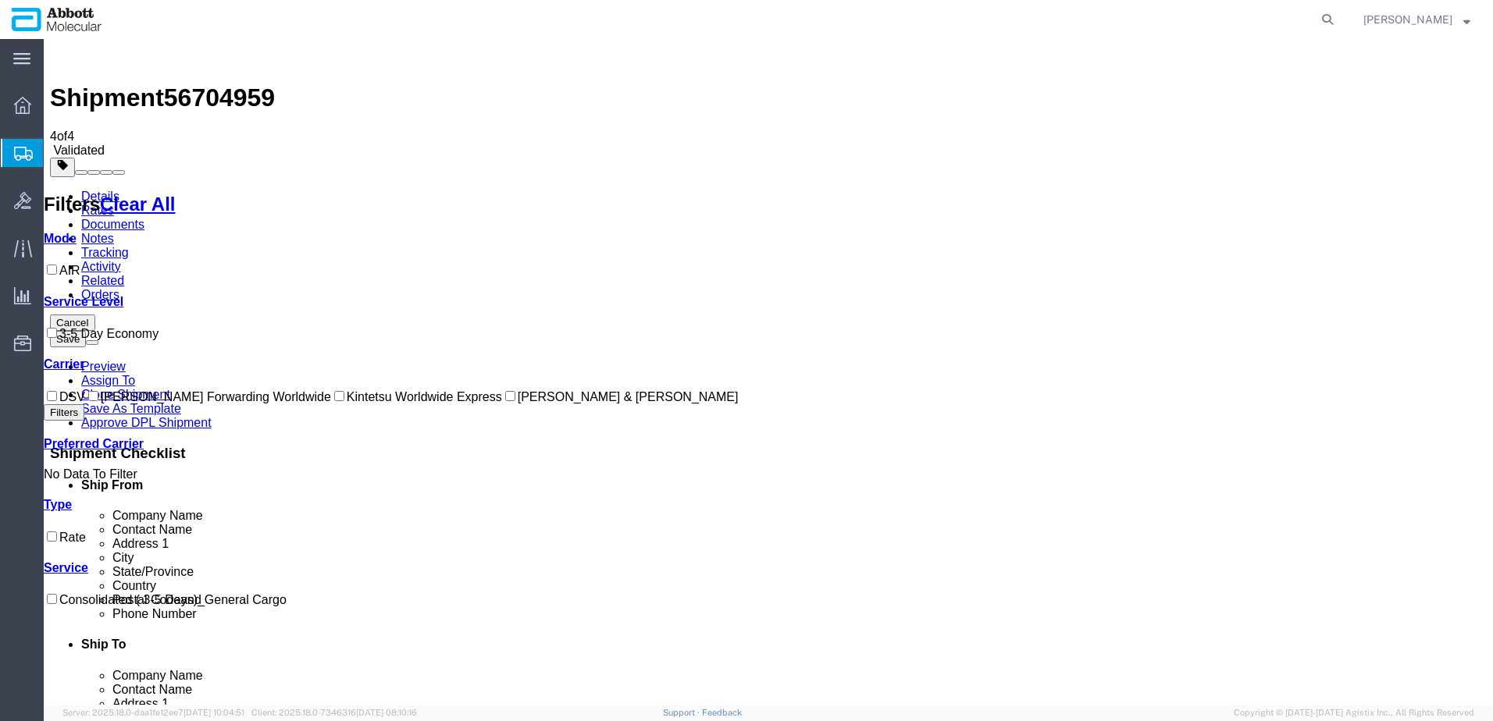
click at [505, 401] on input "[PERSON_NAME] & [PERSON_NAME]" at bounding box center [510, 396] width 10 height 10
checkbox input "true"
